Goal: Check status: Check status

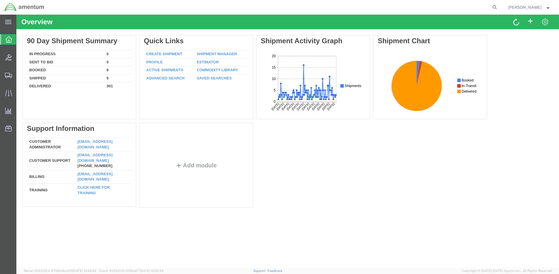
click at [330, 145] on div "Delete 90 Day Shipment Summary In Progress 0 Sent To Bid 0 Booked 6 Shipped 5 D…" at bounding box center [287, 122] width 531 height 175
click at [499, 7] on icon at bounding box center [495, 7] width 8 height 8
click at [338, 6] on input "search" at bounding box center [402, 7] width 178 height 14
type input "57008267"
click at [499, 6] on icon at bounding box center [495, 7] width 8 height 8
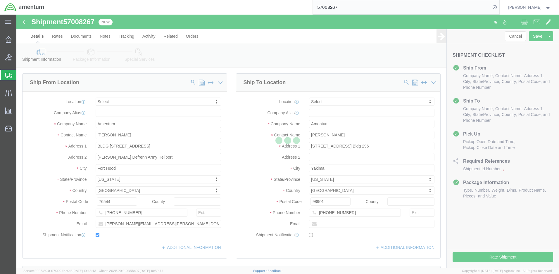
select select
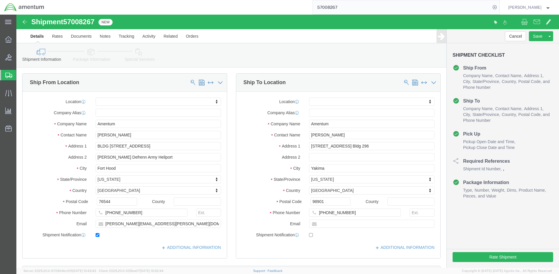
click div "Previous Continue"
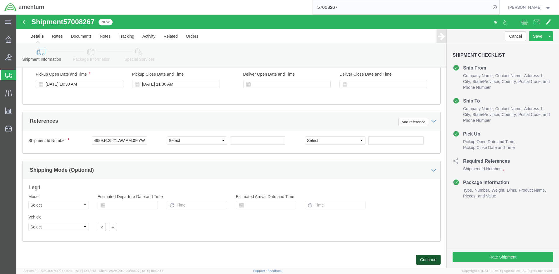
click button "Continue"
